Goal: Navigation & Orientation: Find specific page/section

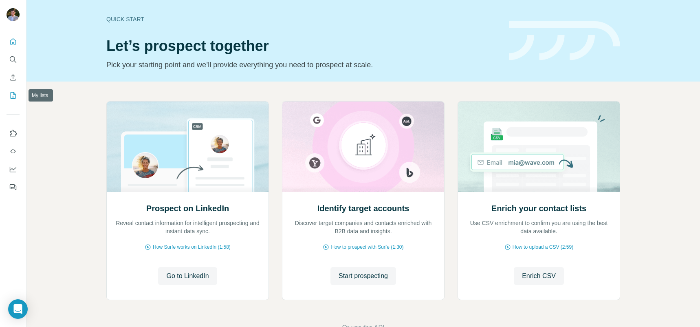
click at [16, 98] on icon "My lists" at bounding box center [13, 95] width 8 height 8
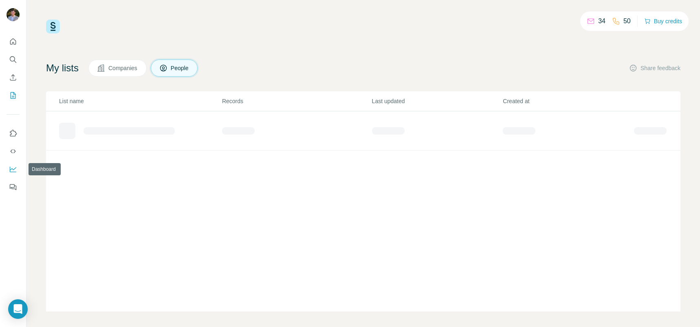
click at [13, 165] on icon "Dashboard" at bounding box center [13, 169] width 8 height 8
